Goal: Ask a question

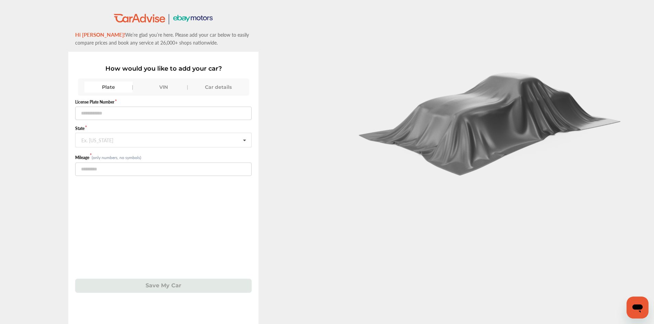
click at [636, 305] on icon "Open messaging window" at bounding box center [637, 309] width 10 height 8
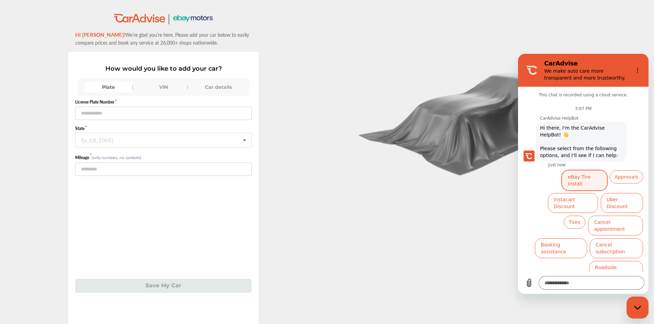
click at [585, 176] on button "eBay Tire Install" at bounding box center [584, 181] width 45 height 20
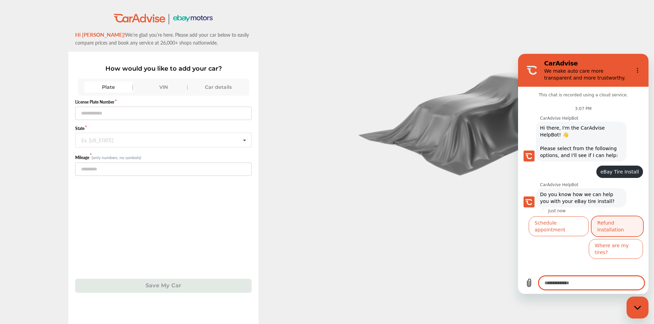
click at [618, 223] on button "Refund Installation" at bounding box center [616, 226] width 51 height 20
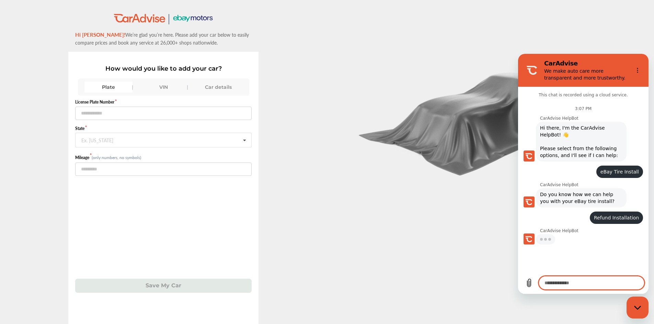
type textarea "*"
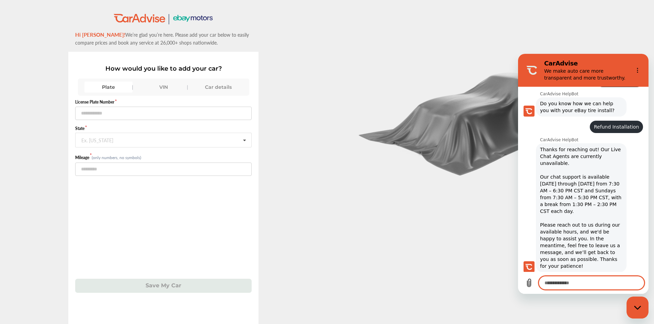
scroll to position [92, 0]
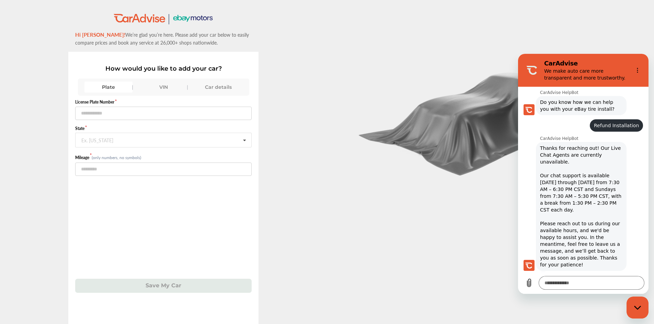
click at [400, 80] on img at bounding box center [490, 120] width 274 height 111
